Goal: Task Accomplishment & Management: Complete application form

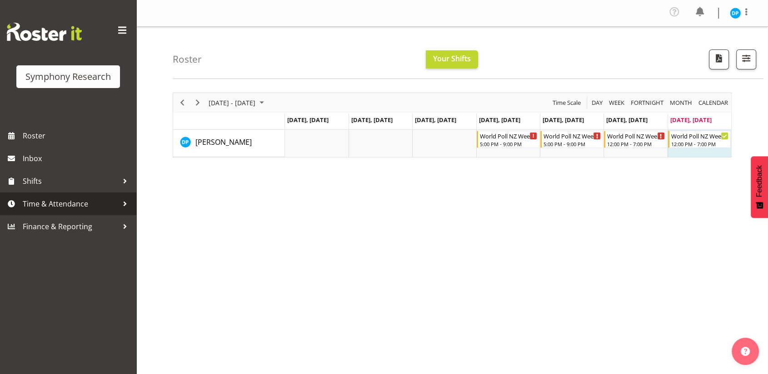
click at [37, 200] on span "Time & Attendance" at bounding box center [70, 204] width 95 height 14
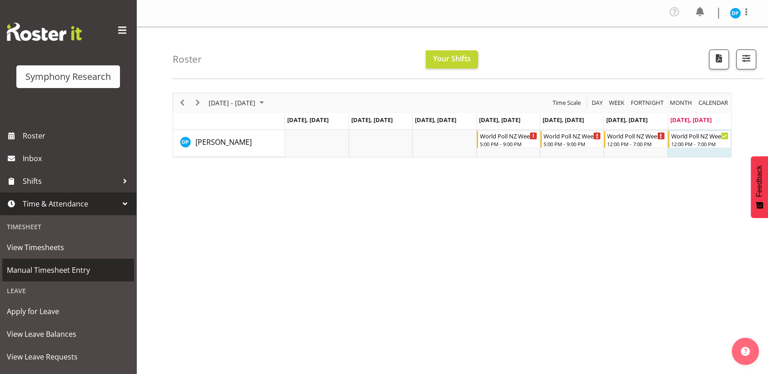
click at [71, 278] on link "Manual Timesheet Entry" at bounding box center [68, 270] width 132 height 23
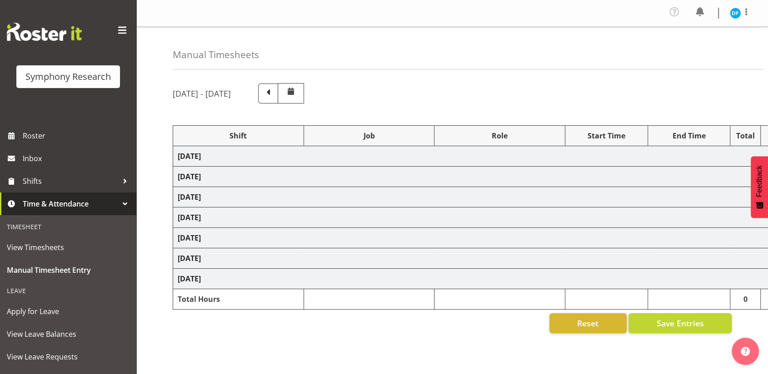
select select "41604"
select select "10527"
select select "47"
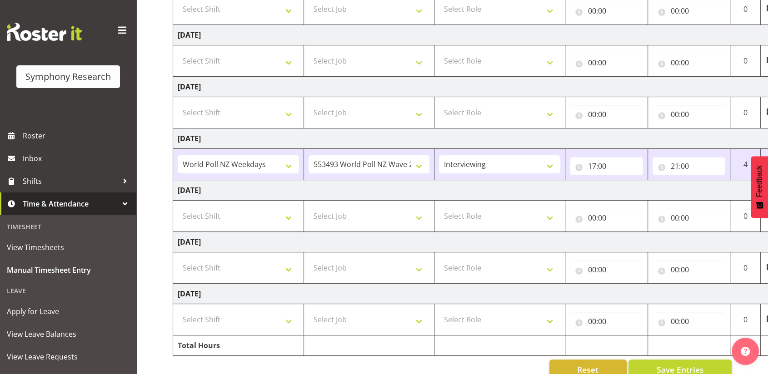
scroll to position [174, 0]
click at [287, 217] on select "Select Shift !!Weekend Residential (Roster IT Shift Label) *Business 9/10am ~ 4…" at bounding box center [238, 216] width 121 height 18
select select "41604"
click at [178, 207] on select "Select Shift !!Weekend Residential (Roster IT Shift Label) *Business 9/10am ~ 4…" at bounding box center [238, 216] width 121 height 18
click at [354, 219] on select "Select Job 550060 IF Admin 553492 World Poll Aus Wave 2 Main 2025 553493 World …" at bounding box center [368, 216] width 121 height 18
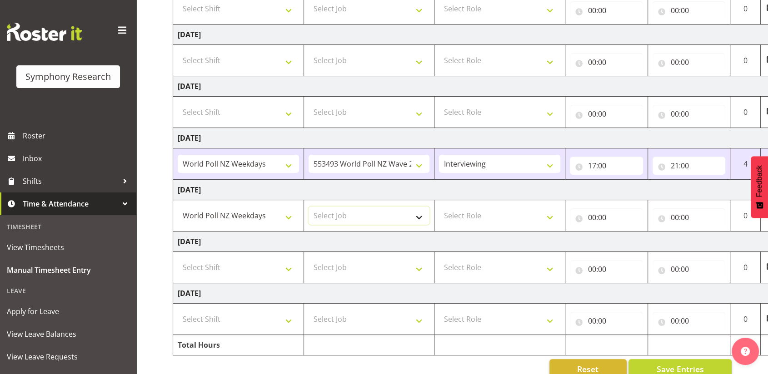
select select "10527"
click at [308, 207] on select "Select Job 550060 IF Admin 553492 World Poll Aus Wave 2 Main 2025 553493 World …" at bounding box center [368, 216] width 121 height 18
click at [498, 223] on select "Select Role Briefing Interviewing" at bounding box center [499, 216] width 121 height 18
select select "47"
click at [439, 207] on select "Select Role Briefing Interviewing" at bounding box center [499, 216] width 121 height 18
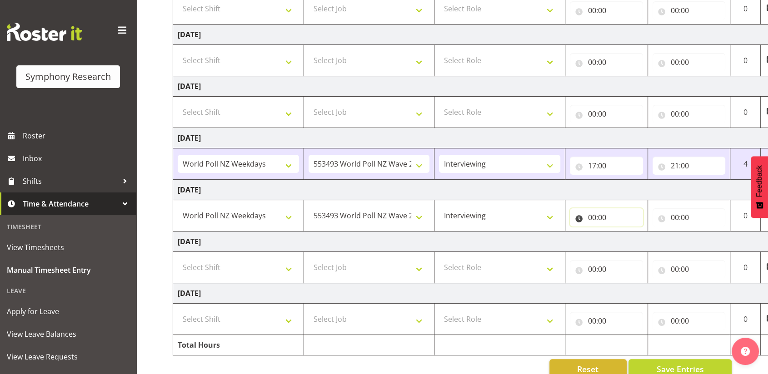
click at [595, 215] on input "00:00" at bounding box center [606, 218] width 73 height 18
click at [629, 240] on select "00 01 02 03 04 05 06 07 08 09 10 11 12 13 14 15 16 17 18 19 20 21 22 23" at bounding box center [631, 241] width 20 height 18
select select "17"
click at [621, 232] on select "00 01 02 03 04 05 06 07 08 09 10 11 12 13 14 15 16 17 18 19 20 21 22 23" at bounding box center [631, 241] width 20 height 18
type input "17:00"
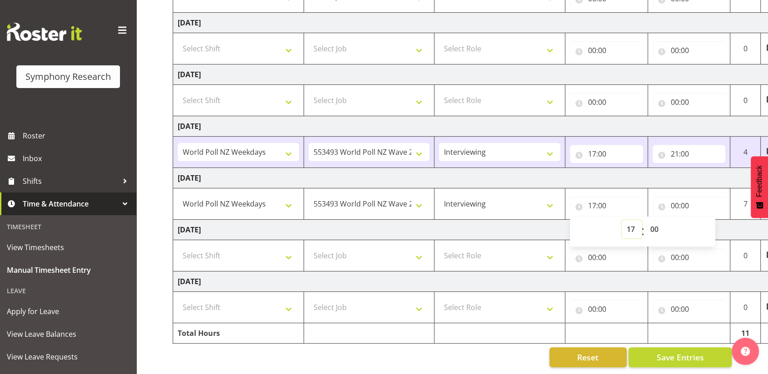
scroll to position [0, 40]
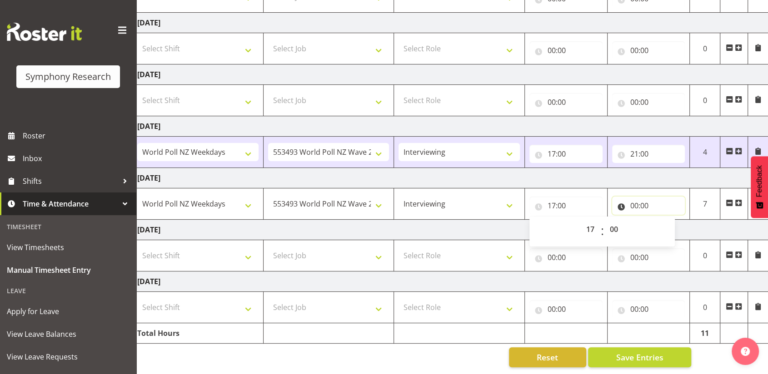
click at [632, 199] on input "00:00" at bounding box center [648, 206] width 73 height 18
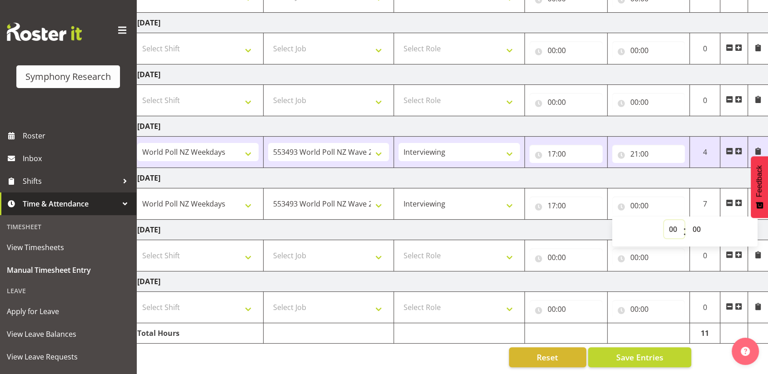
click at [671, 221] on select "00 01 02 03 04 05 06 07 08 09 10 11 12 13 14 15 16 17 18 19 20 21 22 23" at bounding box center [674, 229] width 20 height 18
select select "21"
click at [664, 220] on select "00 01 02 03 04 05 06 07 08 09 10 11 12 13 14 15 16 17 18 19 20 21 22 23" at bounding box center [674, 229] width 20 height 18
type input "21:00"
click at [248, 247] on select "Select Shift !!Weekend Residential (Roster IT Shift Label) *Business 9/10am ~ 4…" at bounding box center [197, 256] width 121 height 18
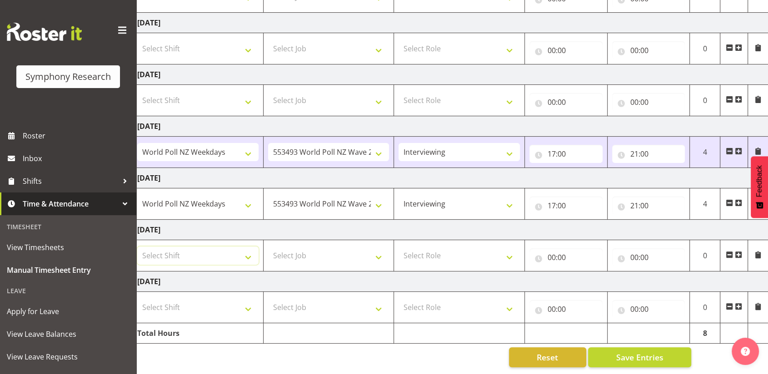
select select "11547"
click at [137, 247] on select "Select Shift !!Weekend Residential (Roster IT Shift Label) *Business 9/10am ~ 4…" at bounding box center [197, 256] width 121 height 18
click at [297, 248] on select "Select Job 550060 IF Admin 553492 World Poll Aus Wave 2 Main 2025 553493 World …" at bounding box center [328, 256] width 121 height 18
select select "10499"
click at [268, 247] on select "Select Job 550060 IF Admin 553492 World Poll Aus Wave 2 Main 2025 553493 World …" at bounding box center [328, 256] width 121 height 18
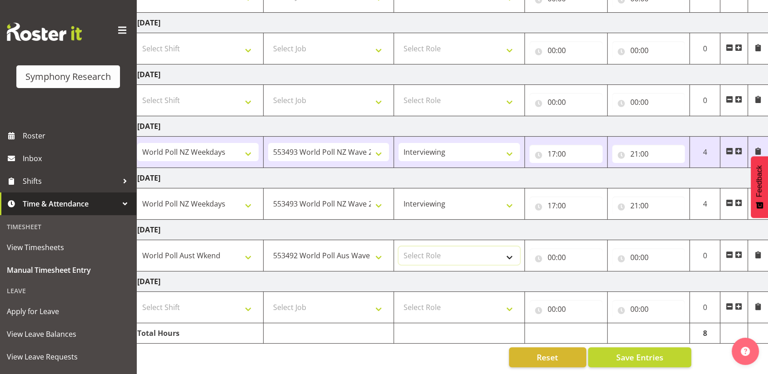
click at [439, 247] on select "Select Role Briefing Interviewing" at bounding box center [458, 256] width 121 height 18
select select "47"
click at [398, 247] on select "Select Role Briefing Interviewing" at bounding box center [458, 256] width 121 height 18
click at [551, 248] on input "00:00" at bounding box center [565, 257] width 73 height 18
click at [592, 272] on select "00 01 02 03 04 05 06 07 08 09 10 11 12 13 14 15 16 17 18 19 20 21 22 23" at bounding box center [591, 281] width 20 height 18
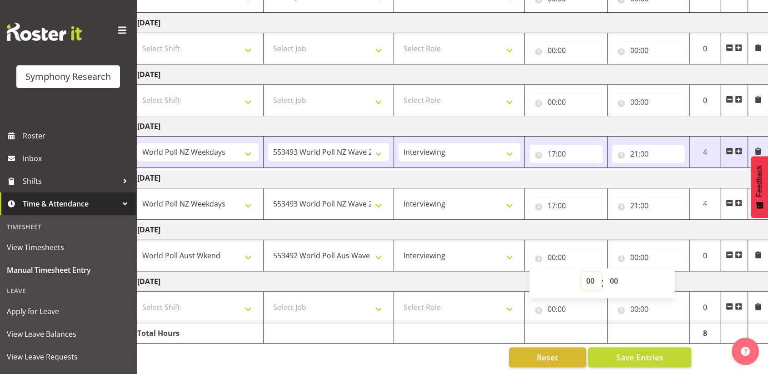
select select "12"
click at [581, 272] on select "00 01 02 03 04 05 06 07 08 09 10 11 12 13 14 15 16 17 18 19 20 21 22 23" at bounding box center [591, 281] width 20 height 18
type input "12:00"
click at [632, 248] on input "00:00" at bounding box center [648, 257] width 73 height 18
click at [669, 277] on select "00 01 02 03 04 05 06 07 08 09 10 11 12 13 14 15 16 17 18 19 20 21 22 23" at bounding box center [674, 281] width 20 height 18
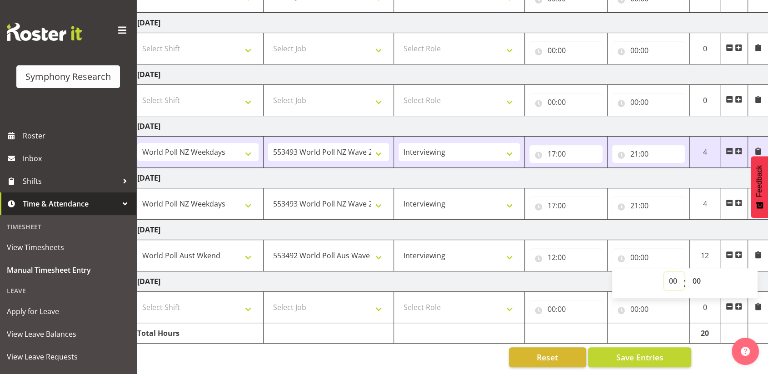
select select "19"
click at [664, 272] on select "00 01 02 03 04 05 06 07 08 09 10 11 12 13 14 15 16 17 18 19 20 21 22 23" at bounding box center [674, 281] width 20 height 18
type input "19:00"
click at [616, 352] on span "Save Entries" at bounding box center [639, 358] width 47 height 12
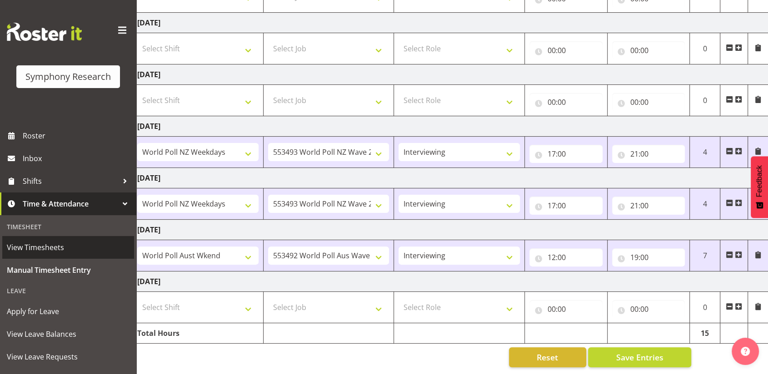
click at [35, 250] on span "View Timesheets" at bounding box center [68, 248] width 123 height 14
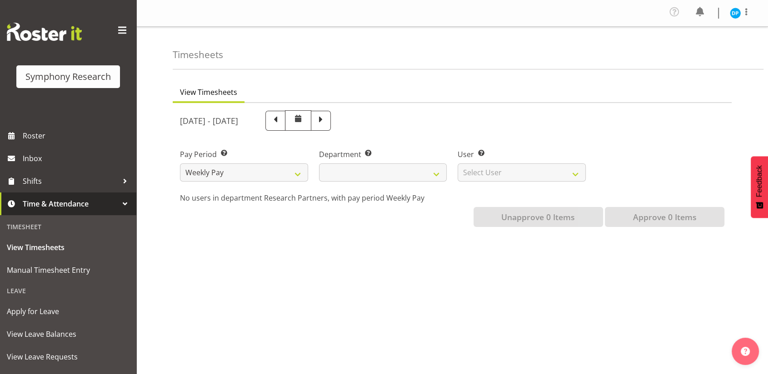
select select
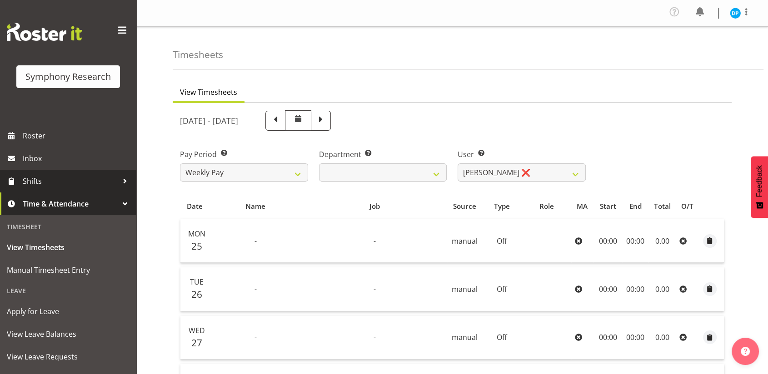
click at [65, 182] on span "Shifts" at bounding box center [70, 181] width 95 height 14
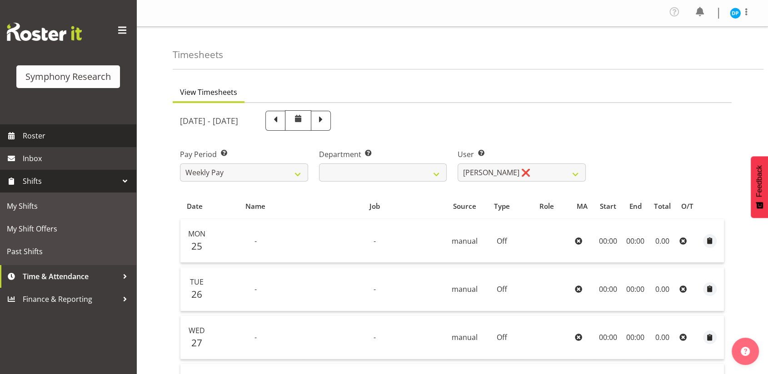
click at [45, 128] on link "Roster" at bounding box center [68, 135] width 136 height 23
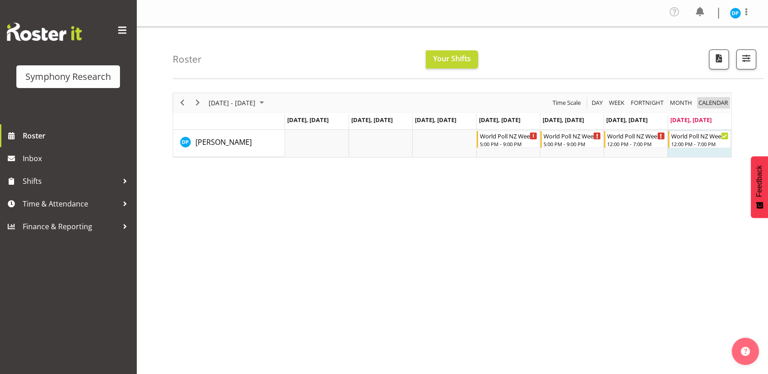
click at [709, 106] on span "calendar" at bounding box center [712, 102] width 31 height 11
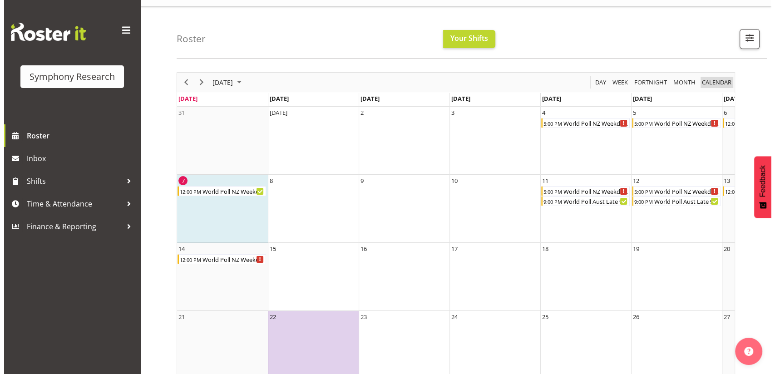
scroll to position [0, 78]
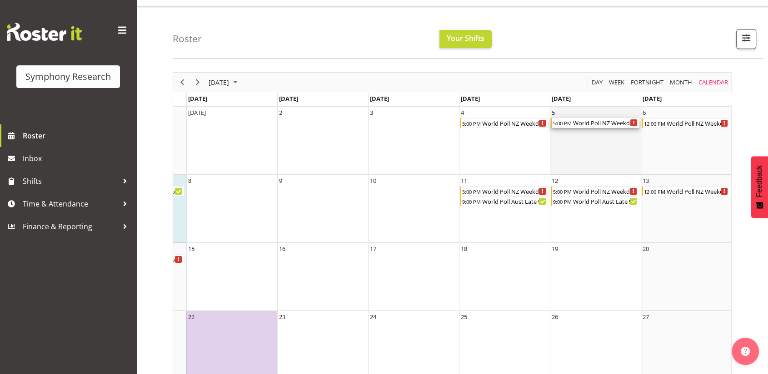
click at [580, 125] on div "World Poll NZ Weekdays" at bounding box center [605, 123] width 67 height 10
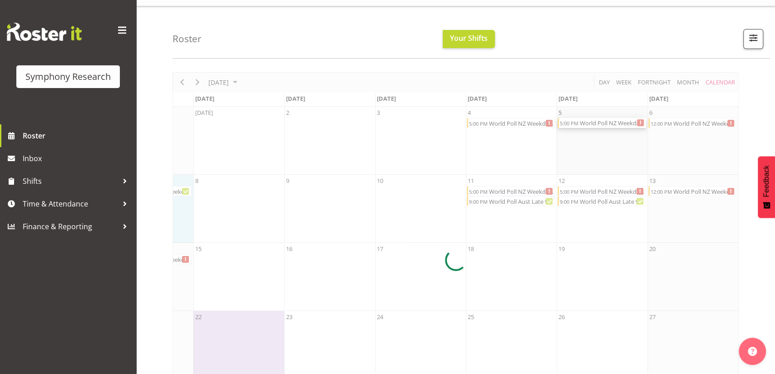
scroll to position [0, 70]
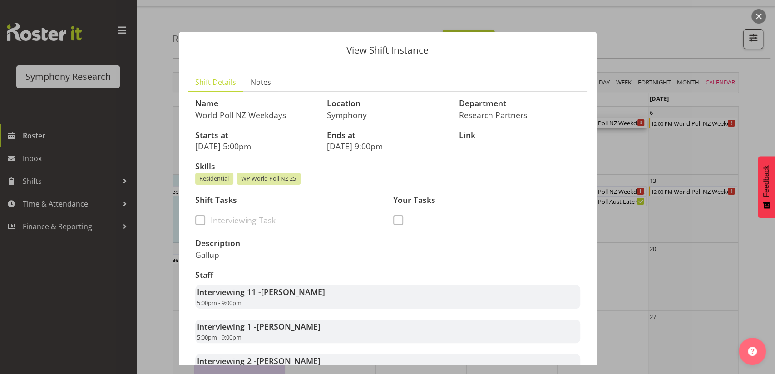
click at [757, 16] on button "button" at bounding box center [759, 16] width 15 height 15
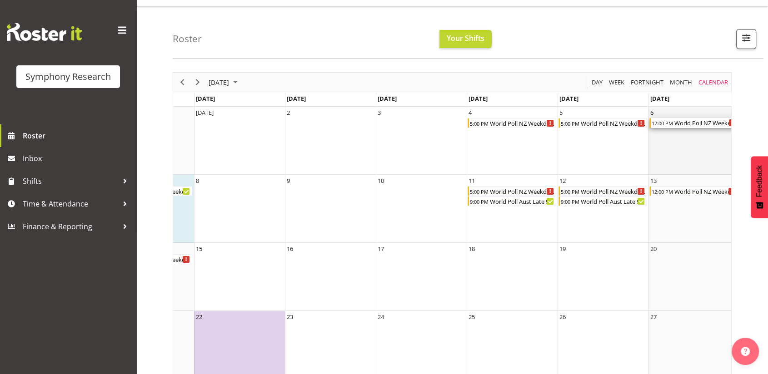
click at [678, 122] on div "World Poll NZ Weekends" at bounding box center [705, 123] width 65 height 10
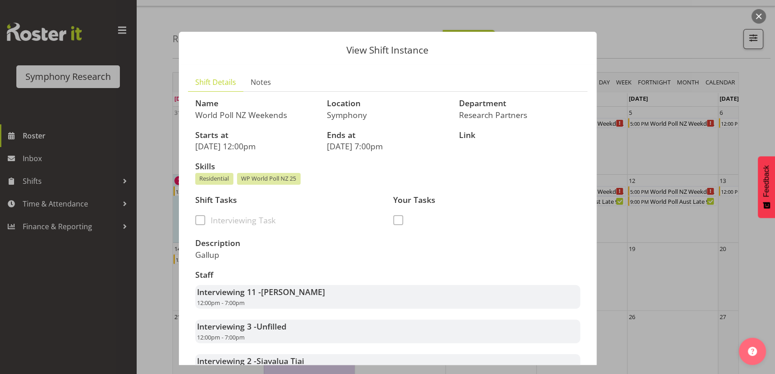
click at [762, 20] on button "button" at bounding box center [759, 16] width 15 height 15
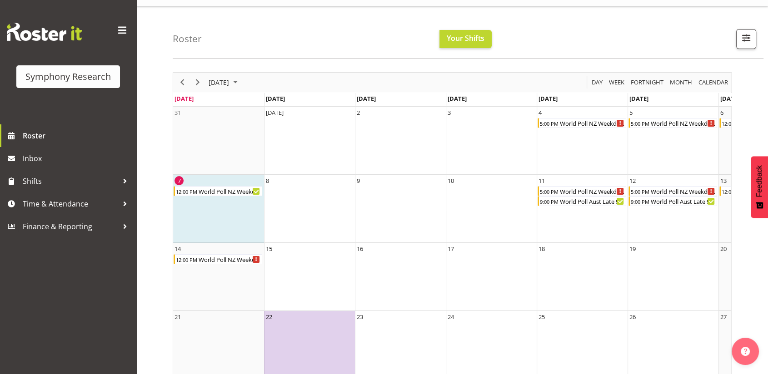
click at [225, 199] on td "7 12:00 PM World Poll NZ Weekends" at bounding box center [218, 209] width 91 height 68
click at [228, 191] on div "World Poll NZ Weekends" at bounding box center [230, 191] width 65 height 10
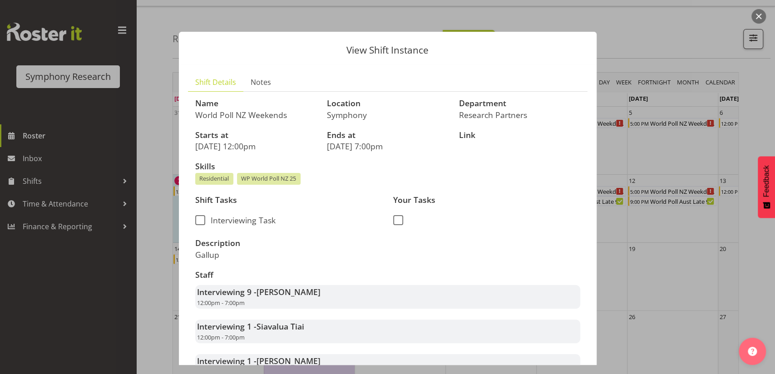
click at [759, 18] on button "button" at bounding box center [759, 16] width 15 height 15
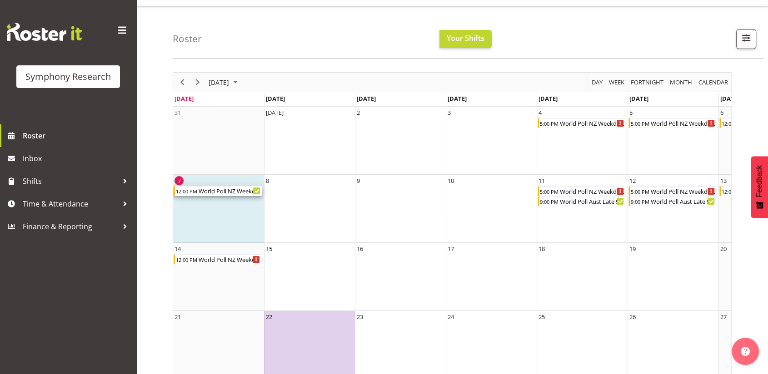
click at [215, 187] on div "World Poll NZ Weekends" at bounding box center [230, 191] width 65 height 10
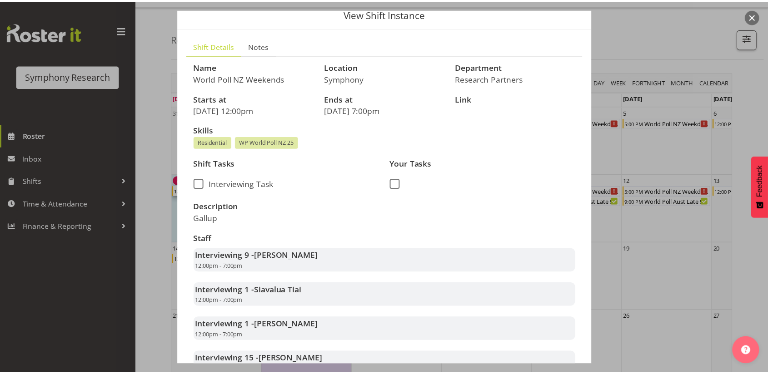
scroll to position [0, 0]
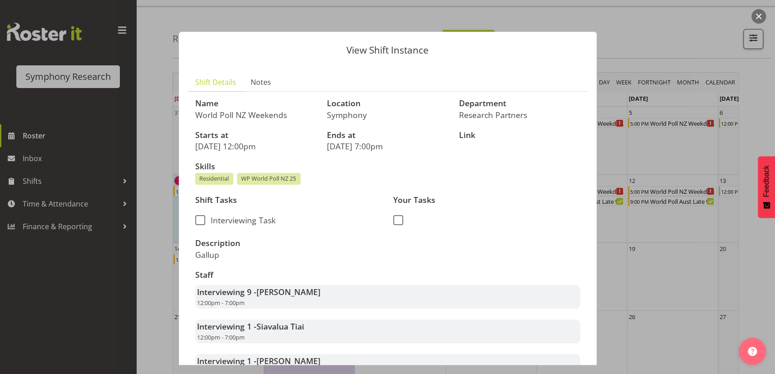
click at [760, 15] on button "button" at bounding box center [759, 16] width 15 height 15
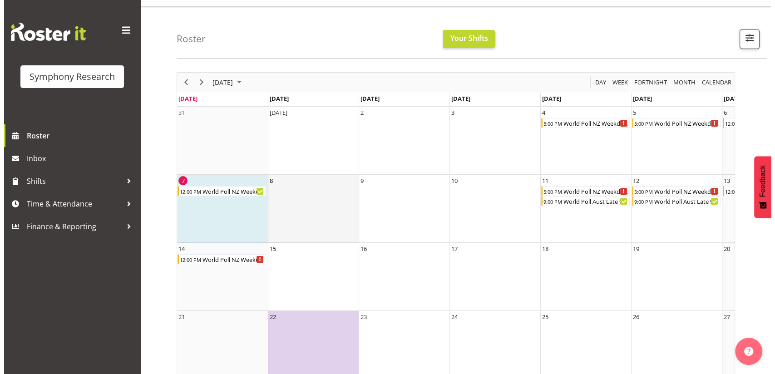
scroll to position [0, 78]
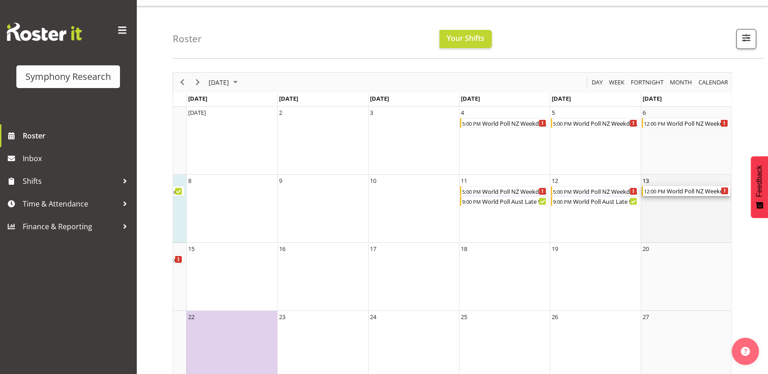
click at [713, 195] on div "World Poll NZ Weekends" at bounding box center [698, 191] width 65 height 10
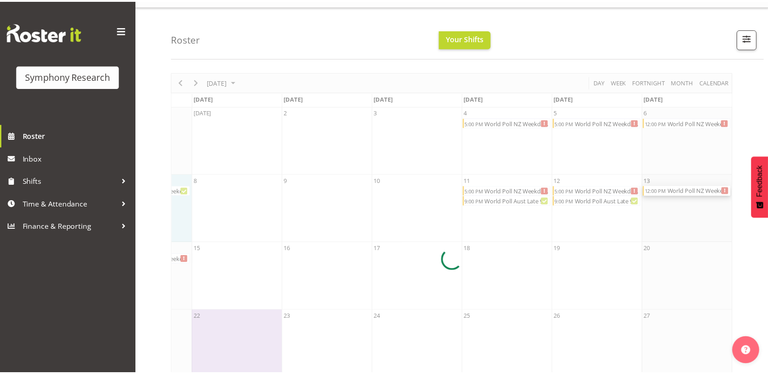
scroll to position [0, 70]
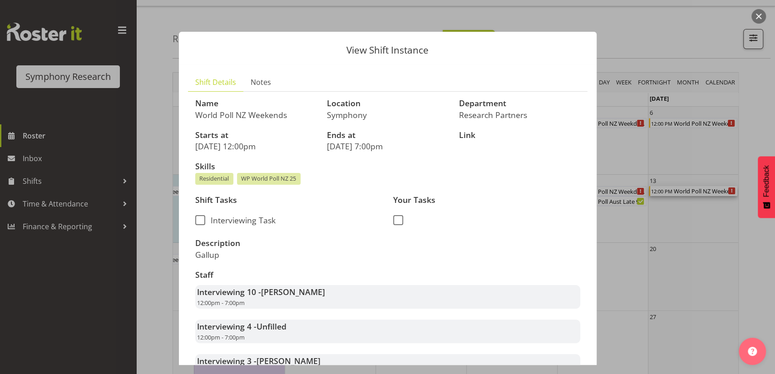
click at [763, 16] on button "button" at bounding box center [759, 16] width 15 height 15
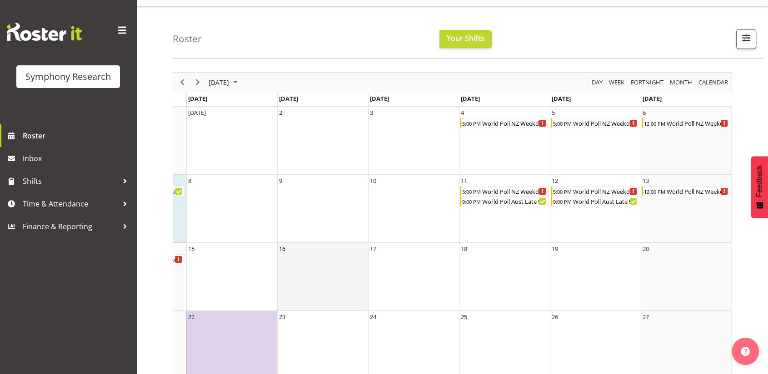
scroll to position [0, 0]
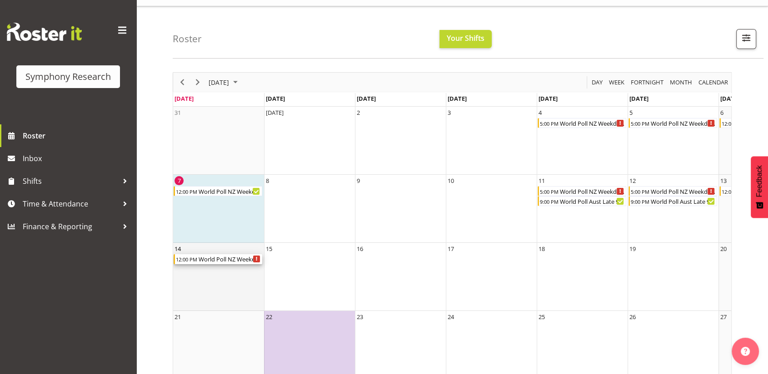
click at [233, 258] on div "World Poll NZ Weekends" at bounding box center [230, 259] width 65 height 10
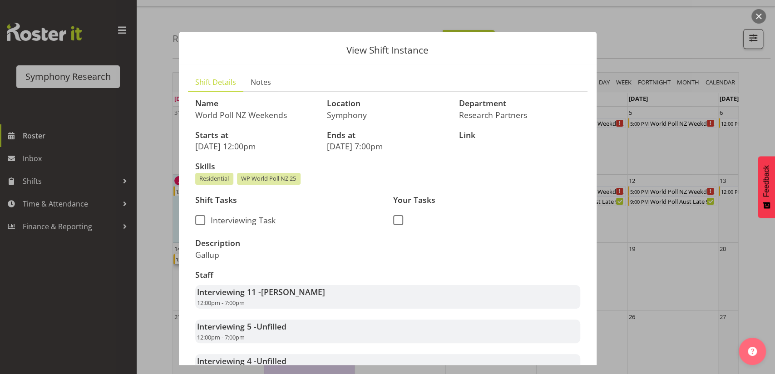
click at [760, 14] on button "button" at bounding box center [759, 16] width 15 height 15
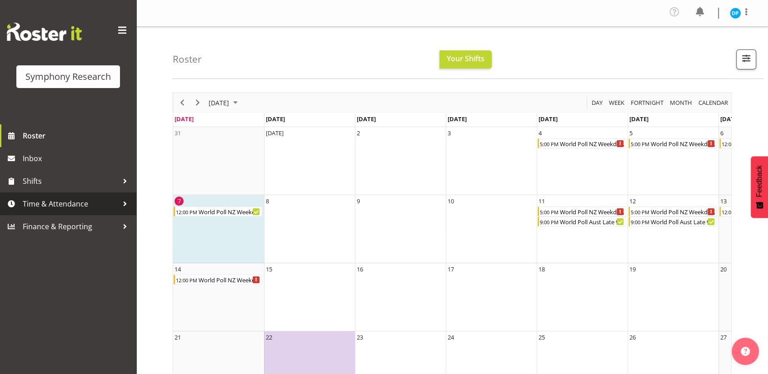
click at [35, 201] on span "Time & Attendance" at bounding box center [70, 204] width 95 height 14
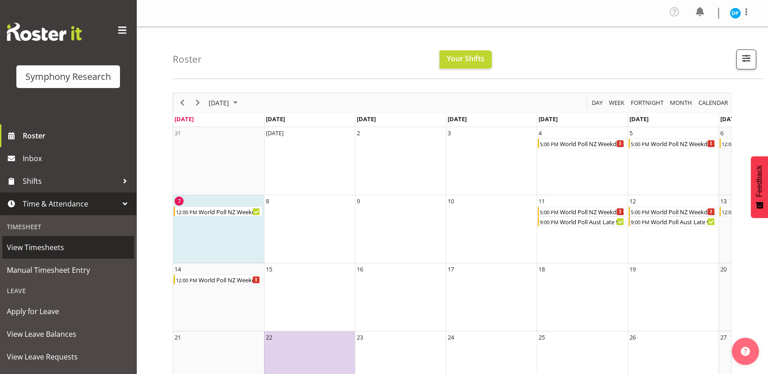
click at [45, 245] on span "View Timesheets" at bounding box center [68, 248] width 123 height 14
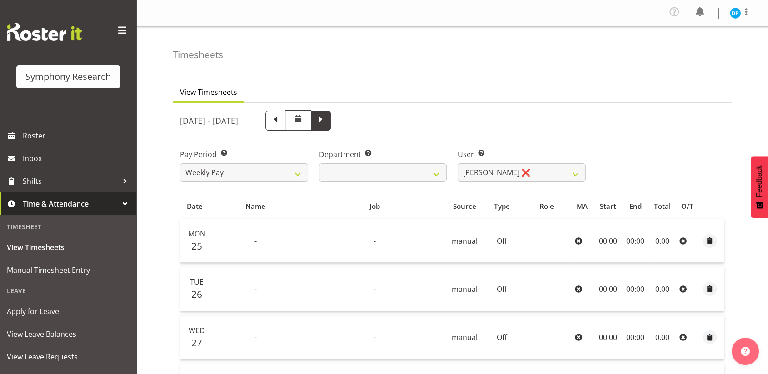
click at [327, 116] on span at bounding box center [321, 120] width 12 height 12
select select
click at [281, 119] on span at bounding box center [275, 120] width 12 height 12
select select
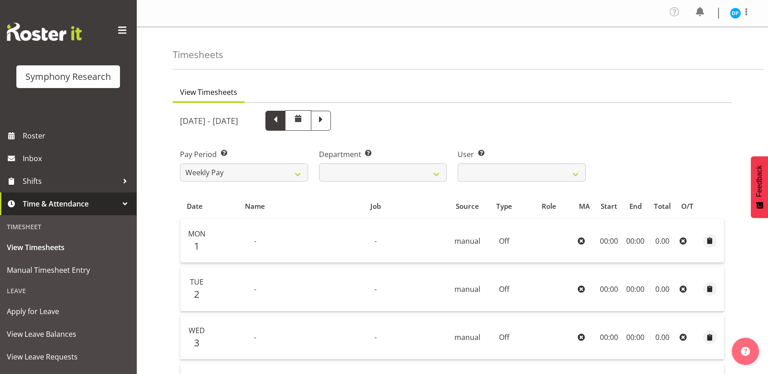
select select
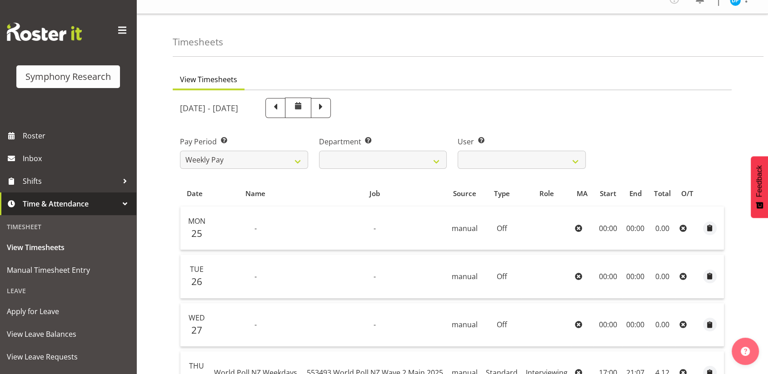
scroll to position [10, 0]
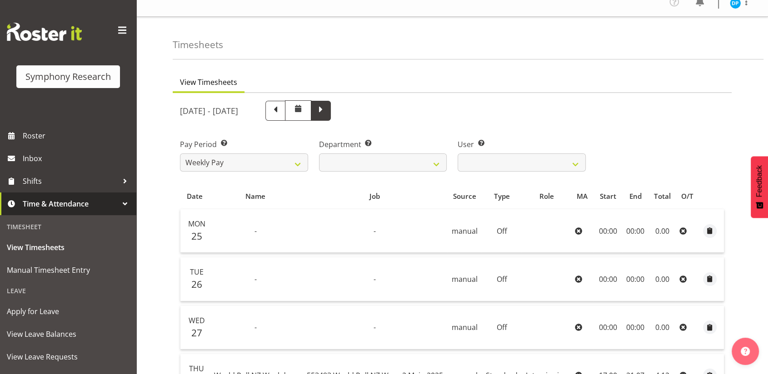
click at [327, 106] on span at bounding box center [321, 110] width 12 height 12
select select
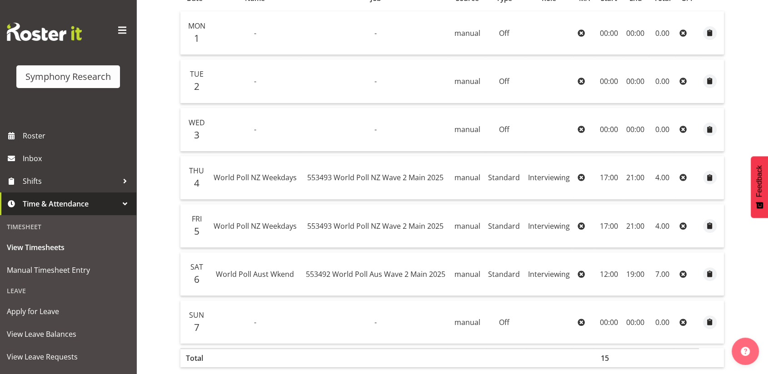
scroll to position [0, 0]
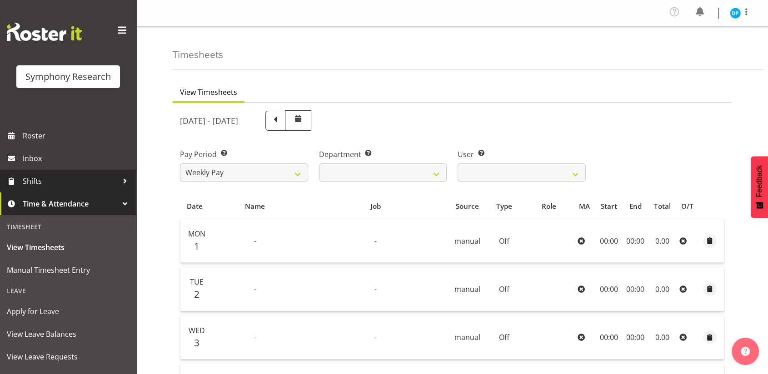
click at [36, 184] on span "Shifts" at bounding box center [70, 181] width 95 height 14
